Goal: Task Accomplishment & Management: Use online tool/utility

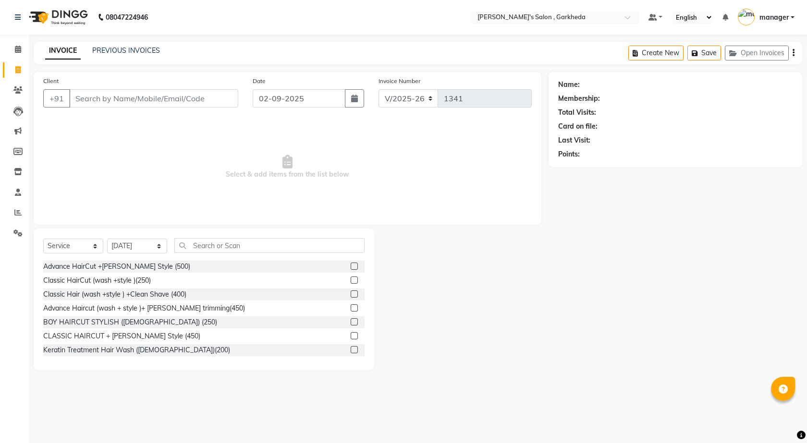
select select "7062"
select select "service"
click at [129, 244] on select "Select Stylist [DATE] manager miss staff [PERSON_NAME]" at bounding box center [137, 246] width 60 height 15
select select "71504"
click at [107, 239] on select "Select Stylist [DATE] manager miss staff [PERSON_NAME]" at bounding box center [137, 246] width 60 height 15
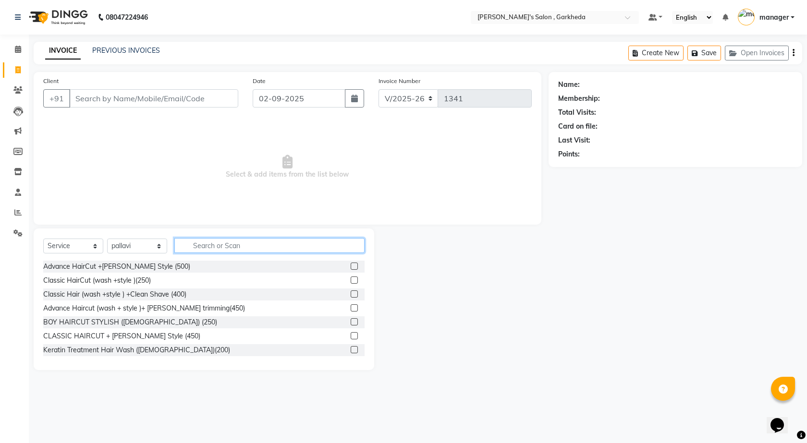
click at [231, 243] on input "text" at bounding box center [269, 245] width 190 height 15
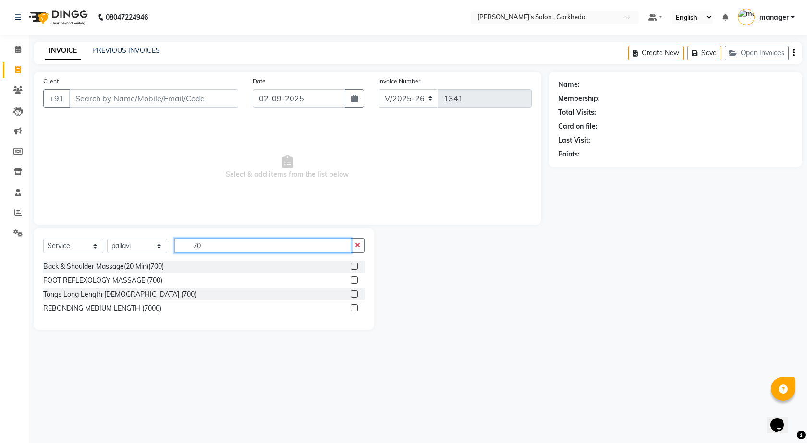
type input "7"
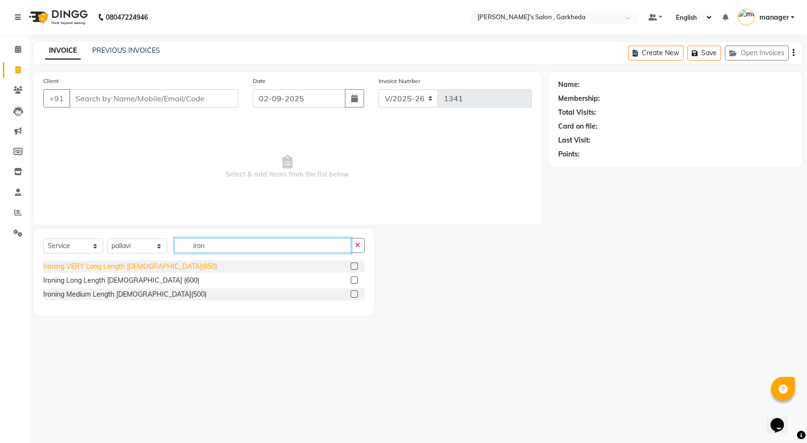
type input "iron"
click at [106, 267] on div "Ironing VERY Long Length [DEMOGRAPHIC_DATA](850)" at bounding box center [130, 267] width 174 height 10
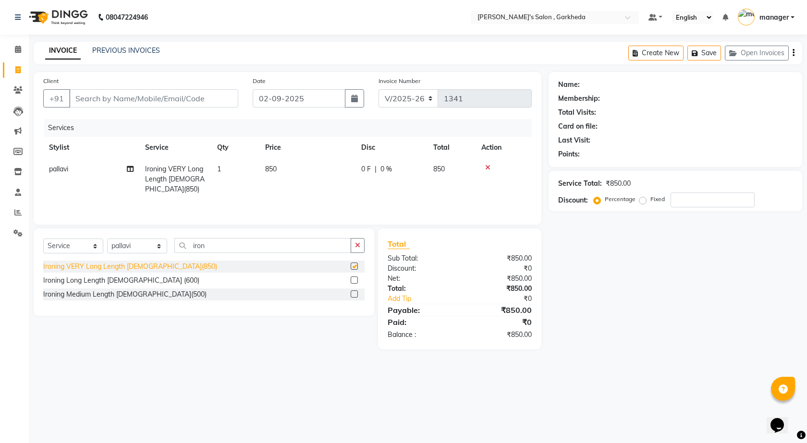
checkbox input "false"
click at [260, 170] on td "850" at bounding box center [307, 179] width 96 height 42
select select "71504"
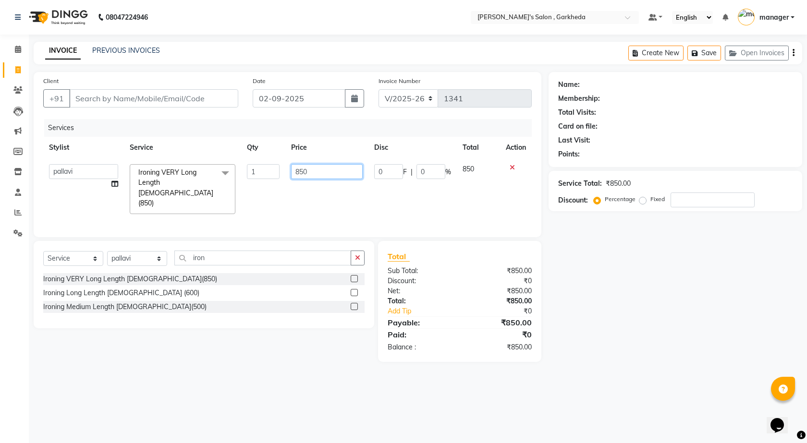
click at [318, 170] on input "850" at bounding box center [326, 171] width 71 height 15
click at [317, 172] on input "850" at bounding box center [326, 171] width 71 height 15
type input "8"
type input "700"
click at [296, 202] on div "Services Stylist Service Qty Price Disc Total Action [DATE] manager miss staff …" at bounding box center [287, 173] width 488 height 109
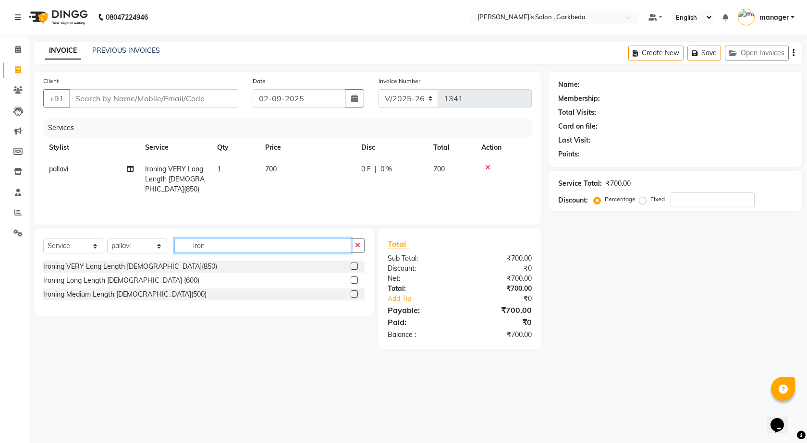
click at [208, 249] on input "iron" at bounding box center [262, 245] width 177 height 15
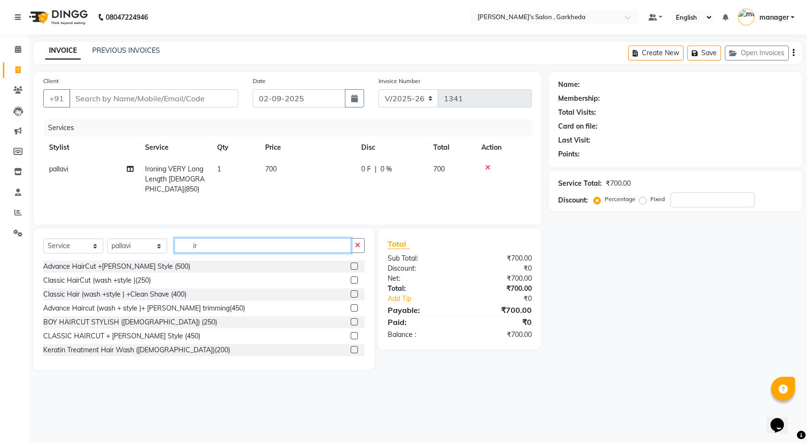
type input "i"
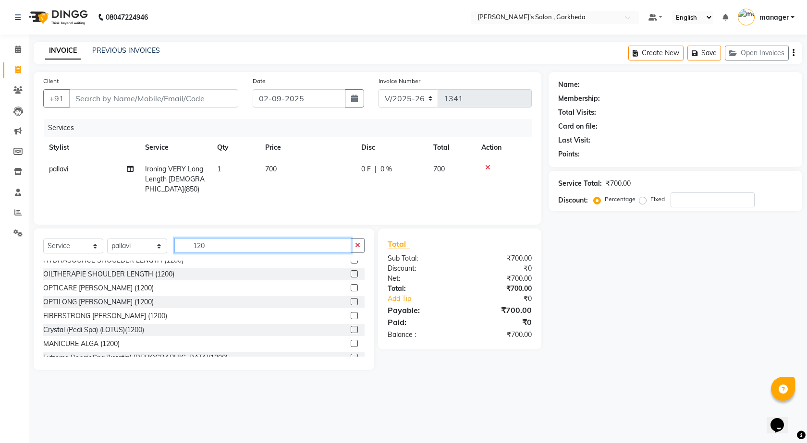
scroll to position [96, 0]
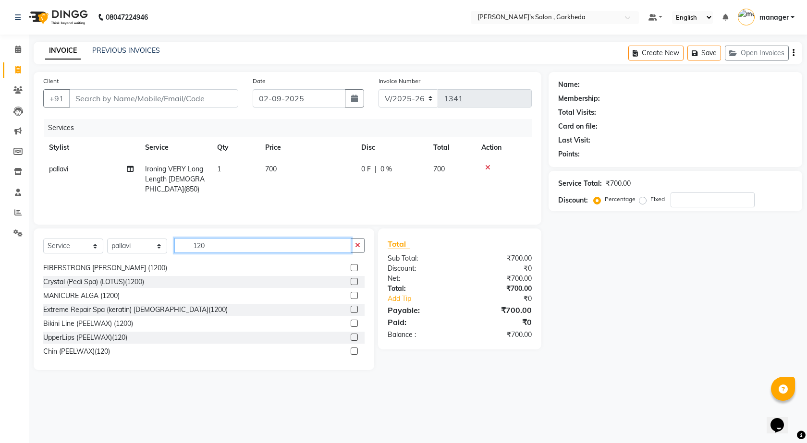
type input "120"
click at [351, 338] on label at bounding box center [354, 337] width 7 height 7
click at [351, 338] on input "checkbox" at bounding box center [354, 338] width 6 height 6
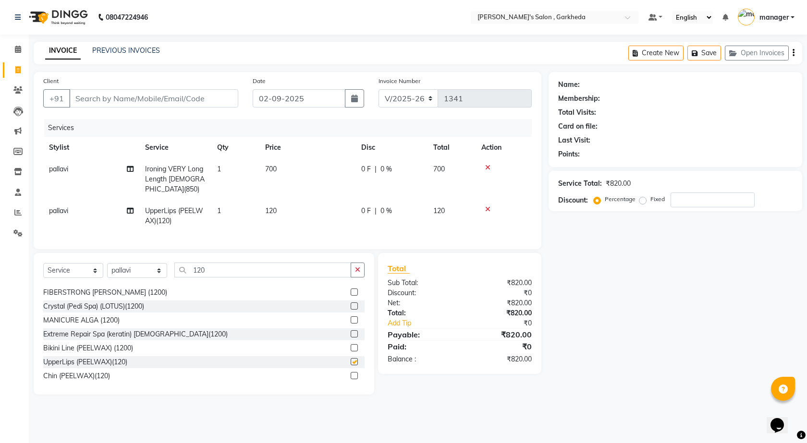
checkbox input "false"
click at [108, 99] on input "Client" at bounding box center [153, 98] width 169 height 18
type input "g"
type input "0"
type input "g"
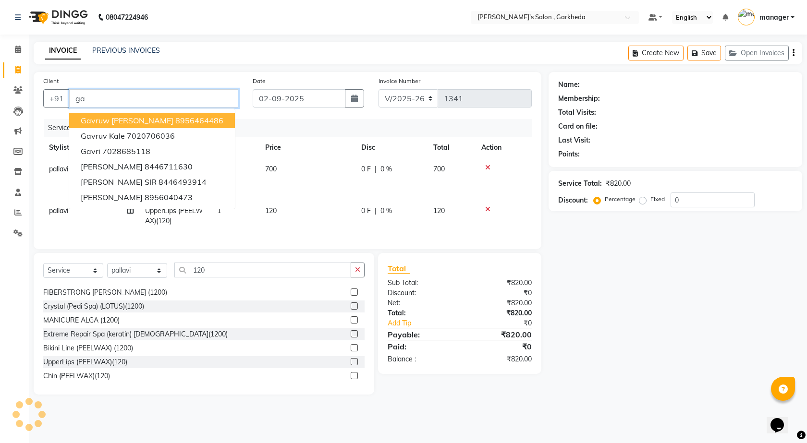
type input "g"
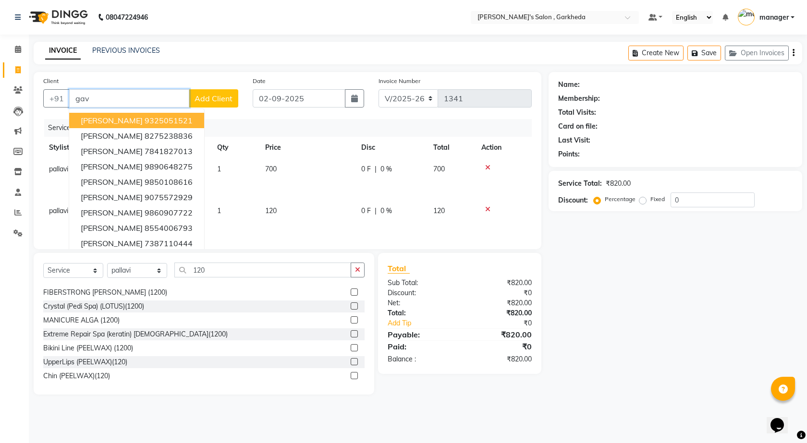
click at [116, 102] on input "gav" at bounding box center [129, 98] width 120 height 18
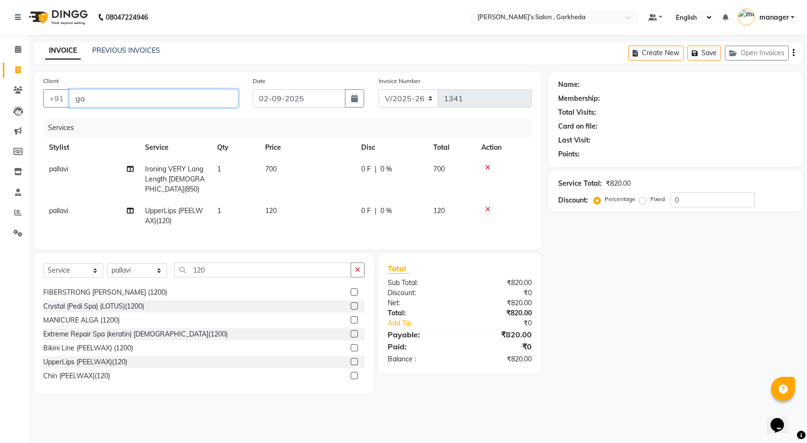
type input "g"
click at [125, 93] on input "Client" at bounding box center [153, 98] width 169 height 18
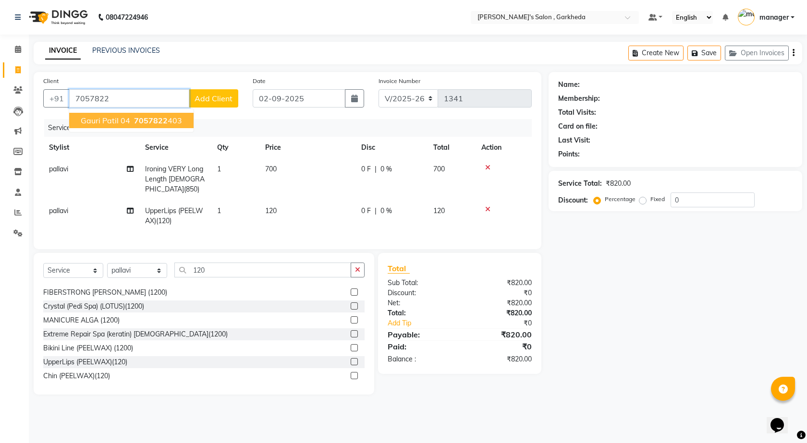
click at [114, 122] on span "gauri patil 04" at bounding box center [105, 121] width 49 height 10
type input "7057822403"
select select "1: Object"
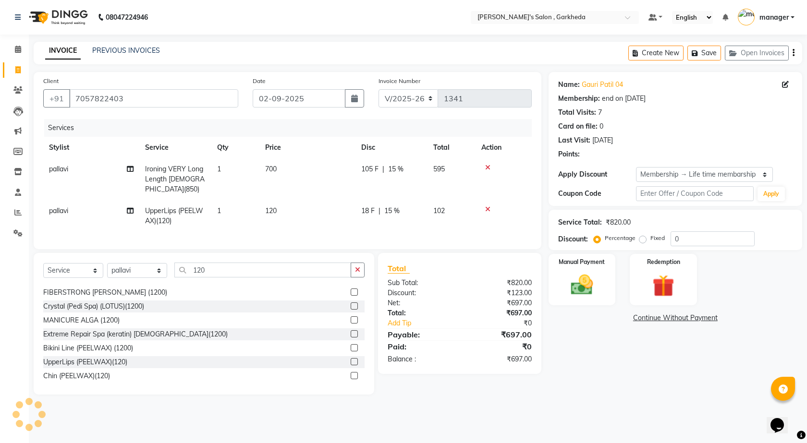
type input "15"
click at [599, 297] on img at bounding box center [581, 285] width 37 height 26
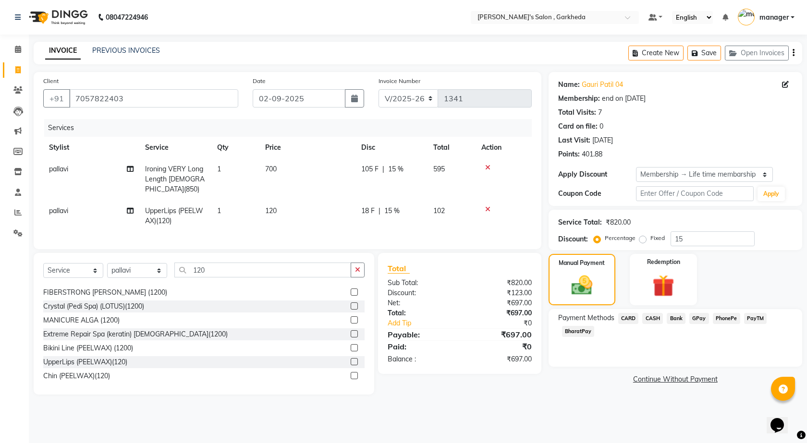
click at [652, 319] on span "CASH" at bounding box center [652, 318] width 21 height 11
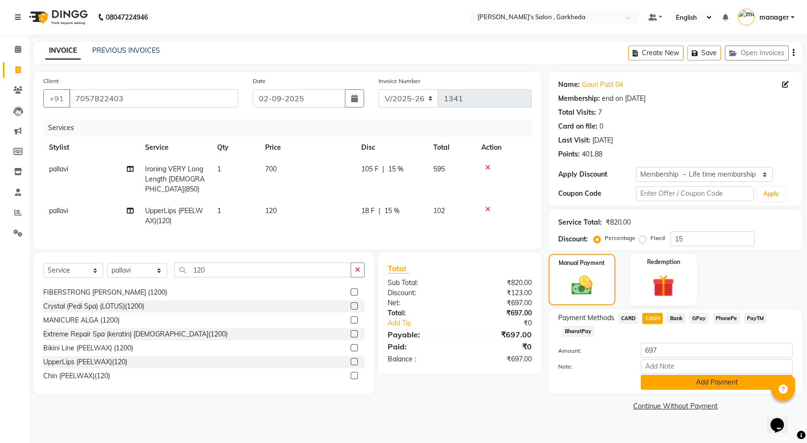
click at [699, 384] on button "Add Payment" at bounding box center [717, 382] width 152 height 15
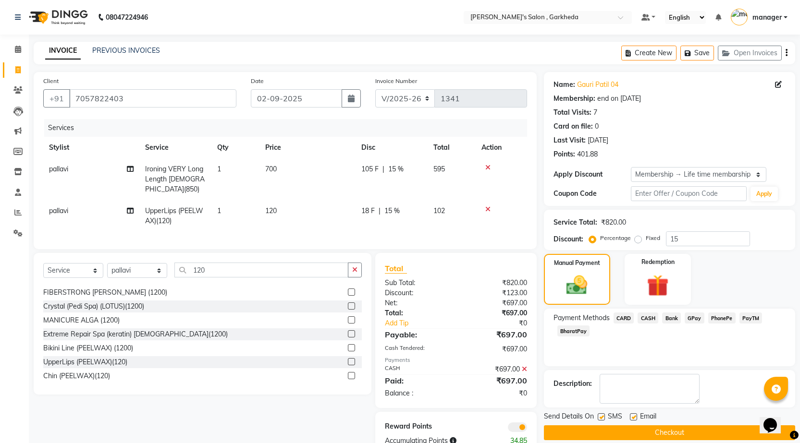
click at [694, 438] on button "Checkout" at bounding box center [669, 432] width 251 height 15
